Goal: Information Seeking & Learning: Stay updated

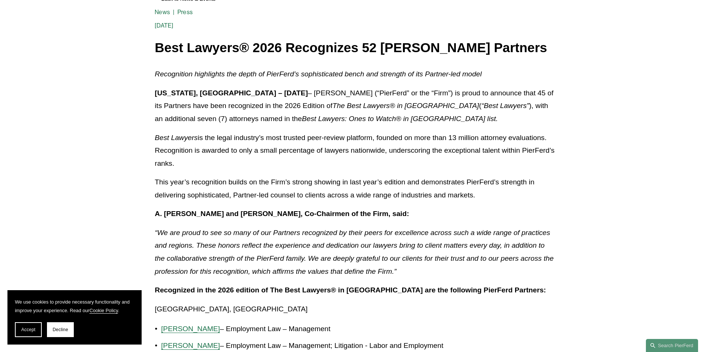
scroll to position [224, 0]
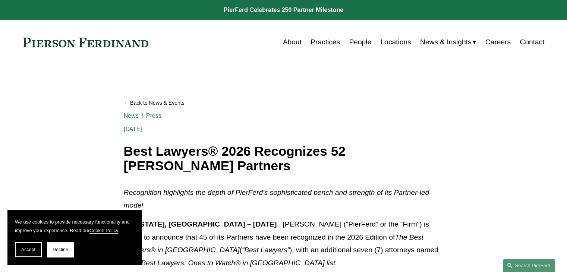
click at [0, 0] on span "News" at bounding box center [0, 0] width 0 height 0
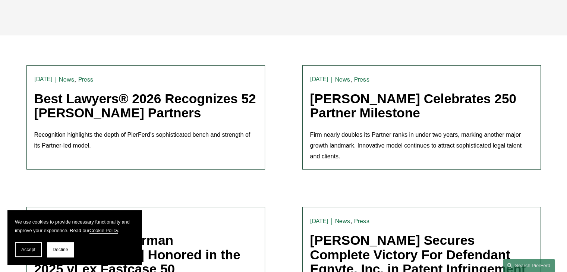
scroll to position [186, 0]
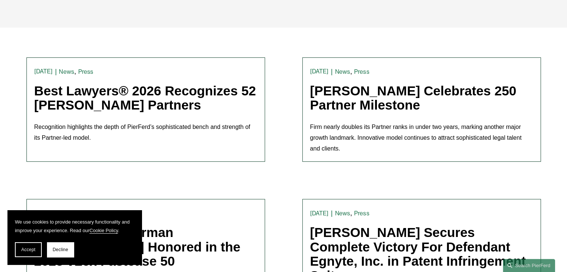
click at [195, 97] on link "Best Lawyers® 2026 Recognizes 52 [PERSON_NAME] Partners" at bounding box center [145, 97] width 222 height 29
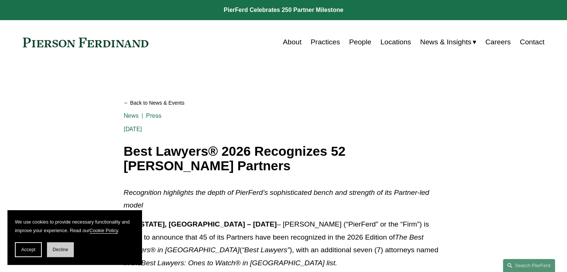
click at [51, 247] on button "Decline" at bounding box center [60, 249] width 27 height 15
